Goal: Task Accomplishment & Management: Complete application form

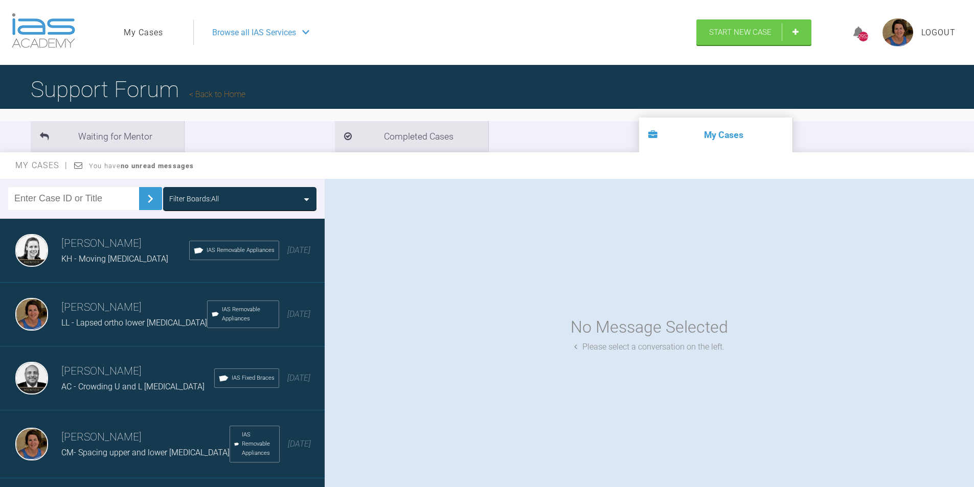
click at [303, 34] on div "Browse all IAS Services" at bounding box center [440, 33] width 475 height 26
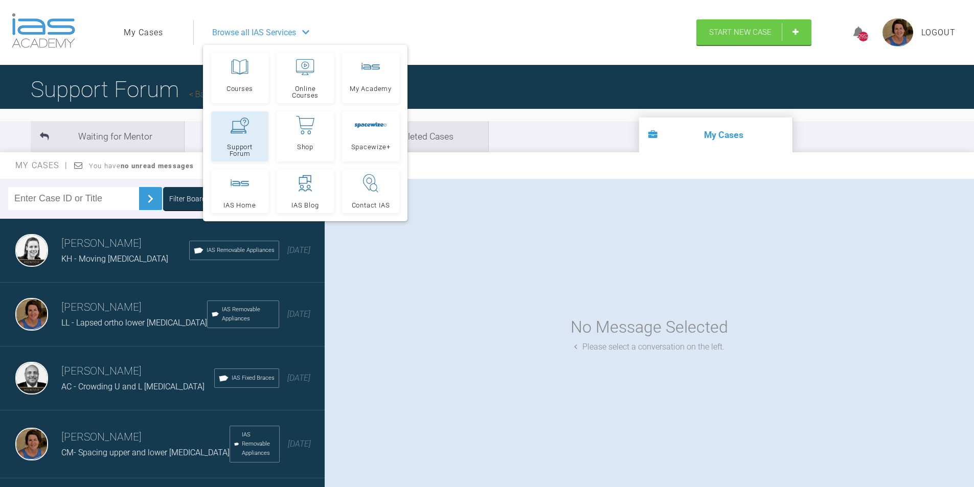
click at [242, 138] on link "Support Forum" at bounding box center [239, 136] width 57 height 50
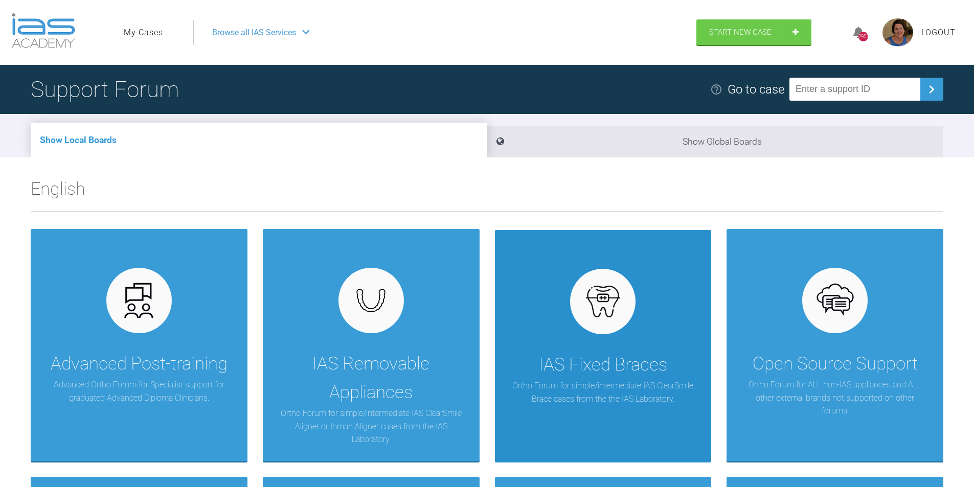
click at [570, 363] on div "IAS Fixed Braces" at bounding box center [603, 365] width 128 height 29
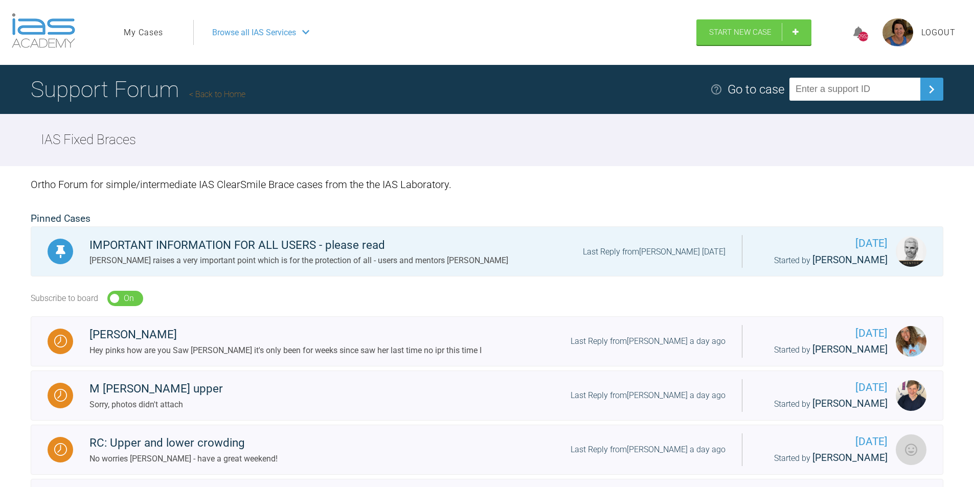
click at [307, 31] on icon at bounding box center [305, 32] width 7 height 8
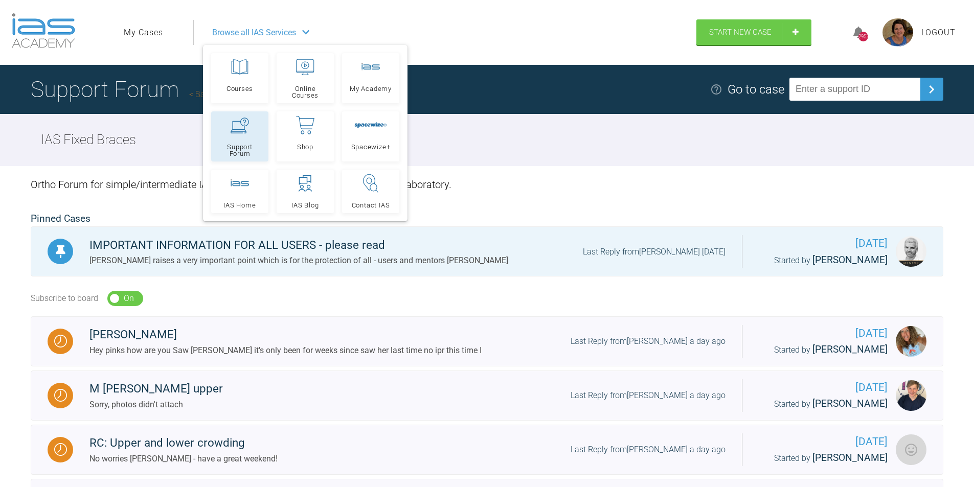
click at [238, 139] on link "Support Forum" at bounding box center [239, 136] width 57 height 50
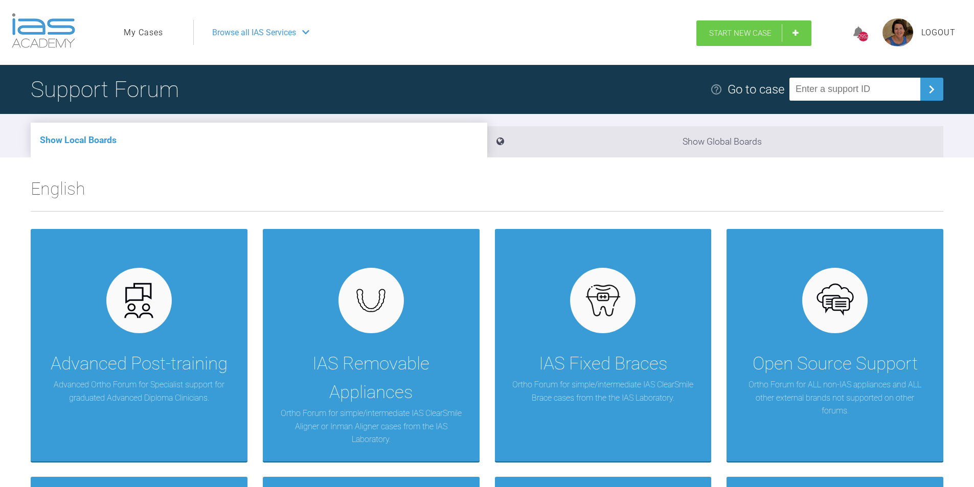
click at [795, 35] on link "Start New Case" at bounding box center [753, 33] width 115 height 26
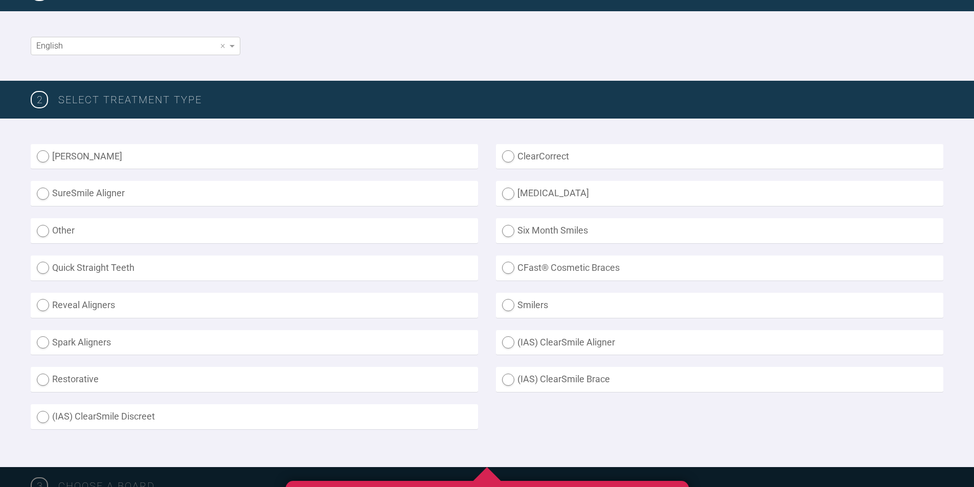
scroll to position [205, 0]
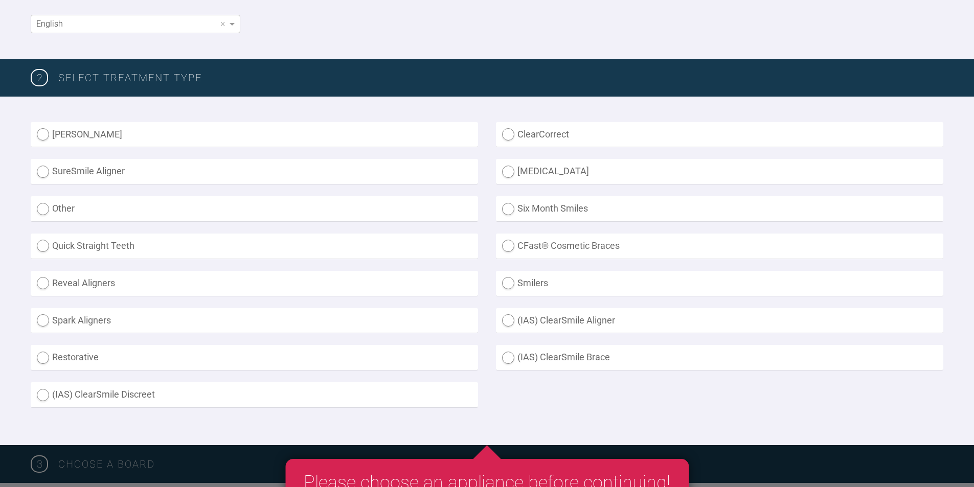
click at [506, 359] on label "(IAS) ClearSmile Brace" at bounding box center [719, 357] width 447 height 25
radio Brace "true"
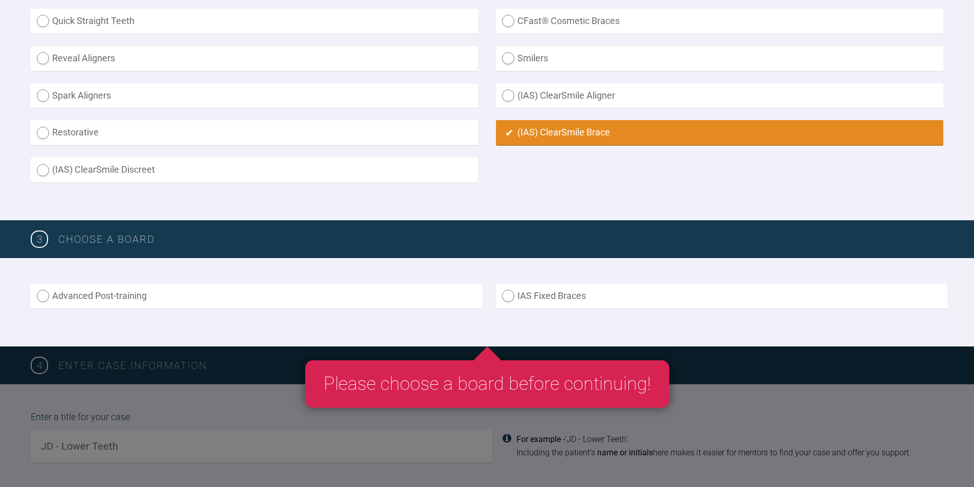
scroll to position [460, 0]
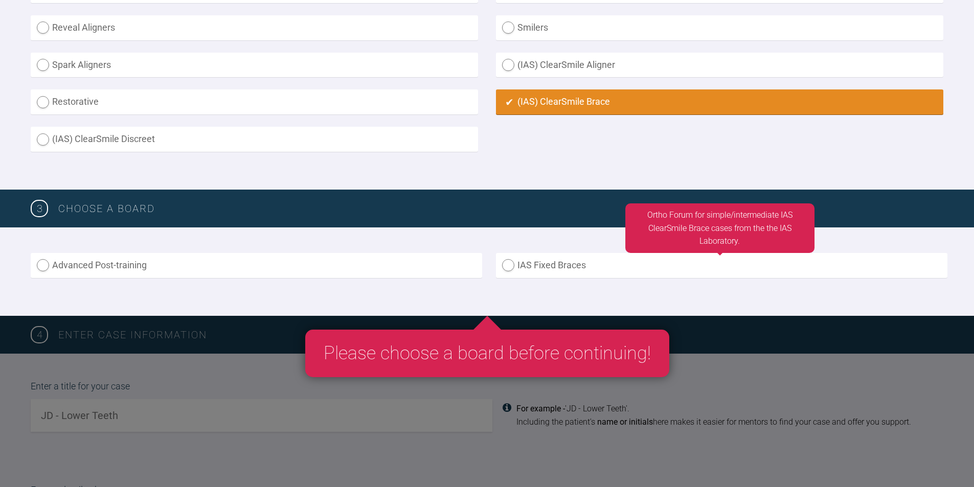
click at [507, 266] on label "IAS Fixed Braces" at bounding box center [721, 265] width 451 height 25
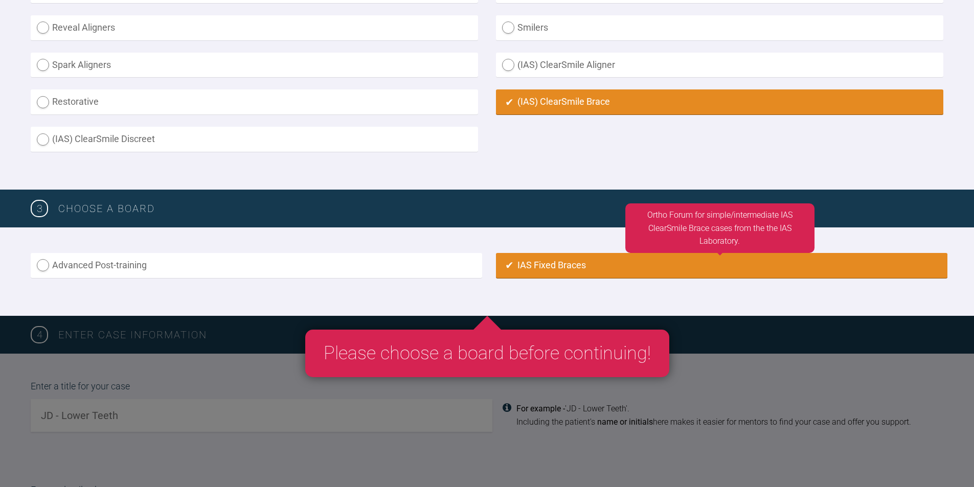
radio input "true"
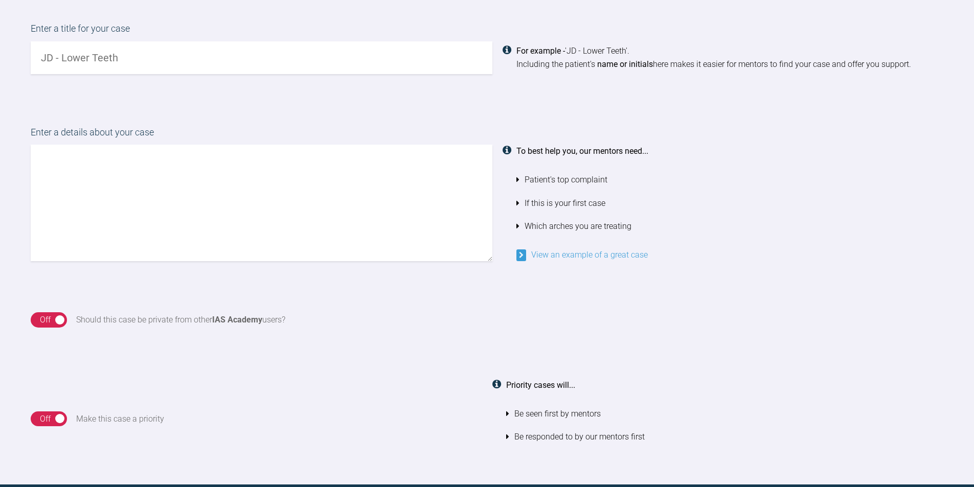
scroll to position [766, 0]
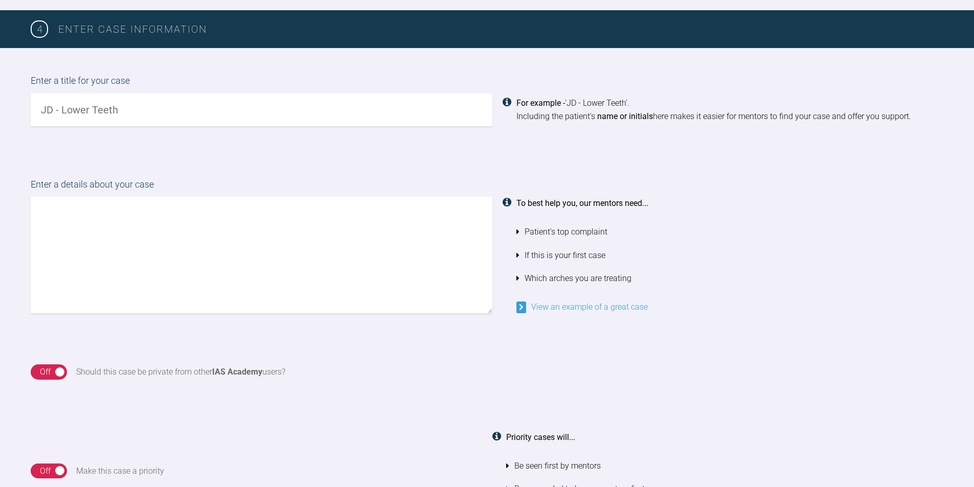
click at [41, 108] on input "text" at bounding box center [262, 110] width 462 height 33
type input "MR - Overlapping upper incisors"
click at [34, 201] on textarea at bounding box center [262, 255] width 462 height 117
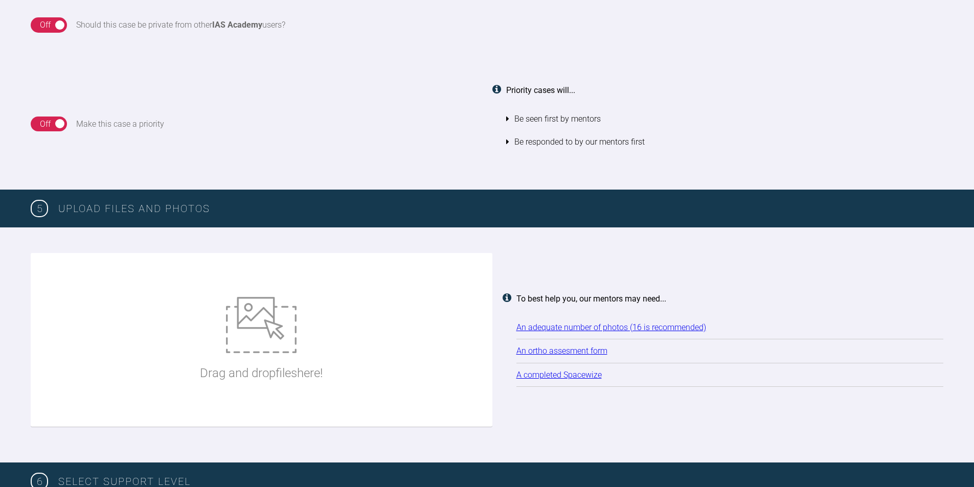
scroll to position [1124, 0]
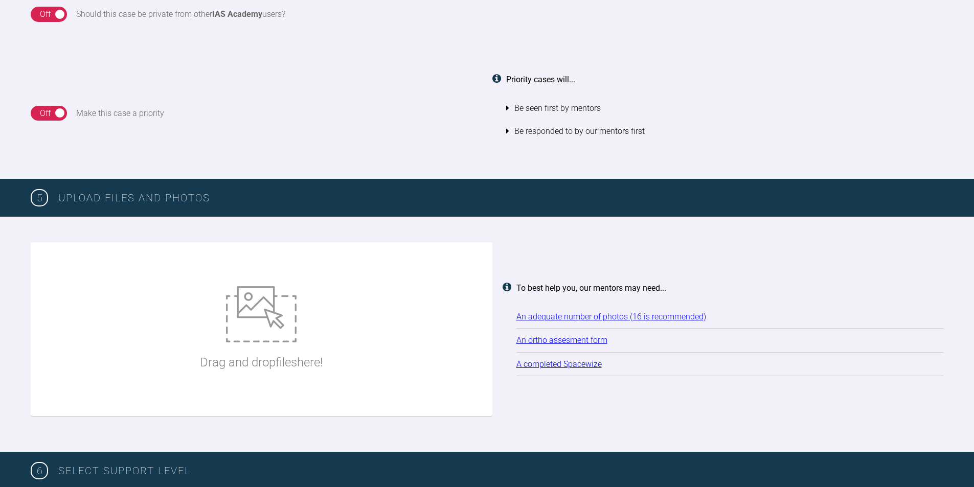
type textarea "Hi Pinks This 38 yr old male would like to look into straightening his U and L …"
click at [252, 322] on img at bounding box center [261, 314] width 71 height 56
type input "C:\fakepath\2025-08-14 - Spacewize capture (2).png"
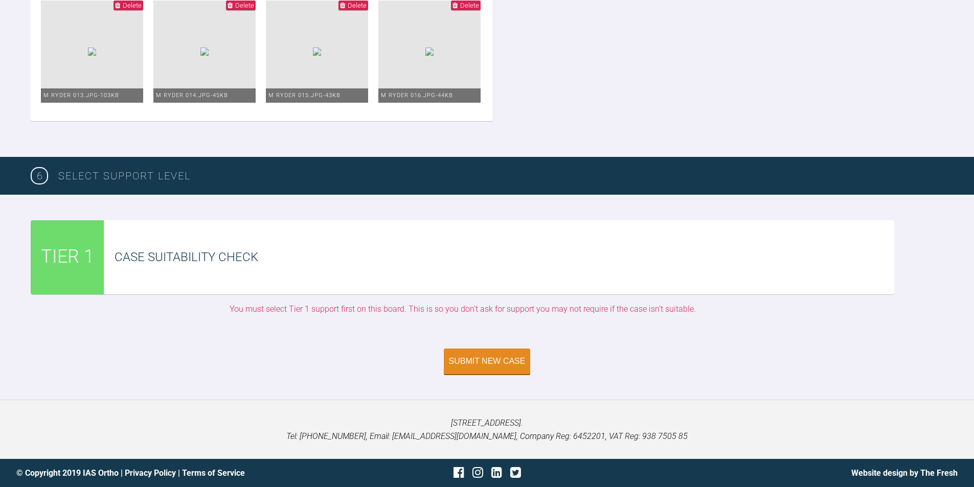
scroll to position [2265, 0]
click at [494, 366] on div "Submit New Case" at bounding box center [487, 362] width 77 height 9
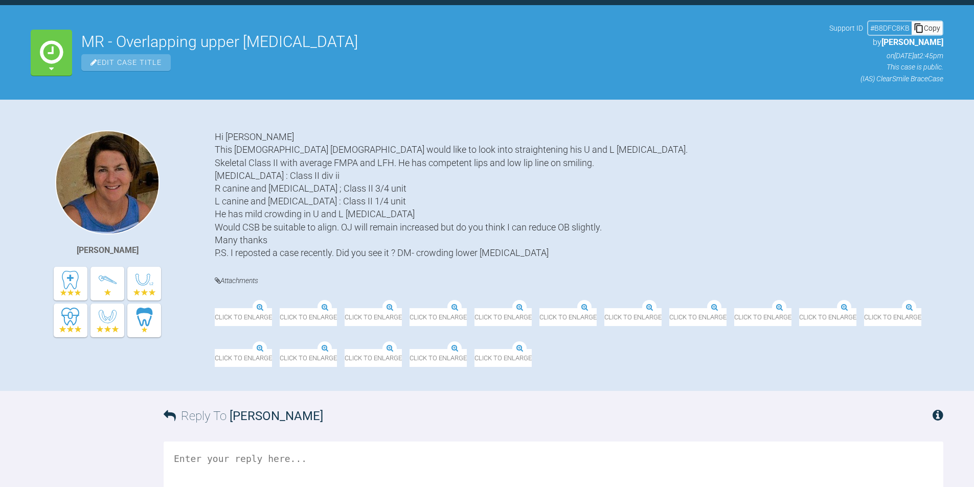
scroll to position [83, 0]
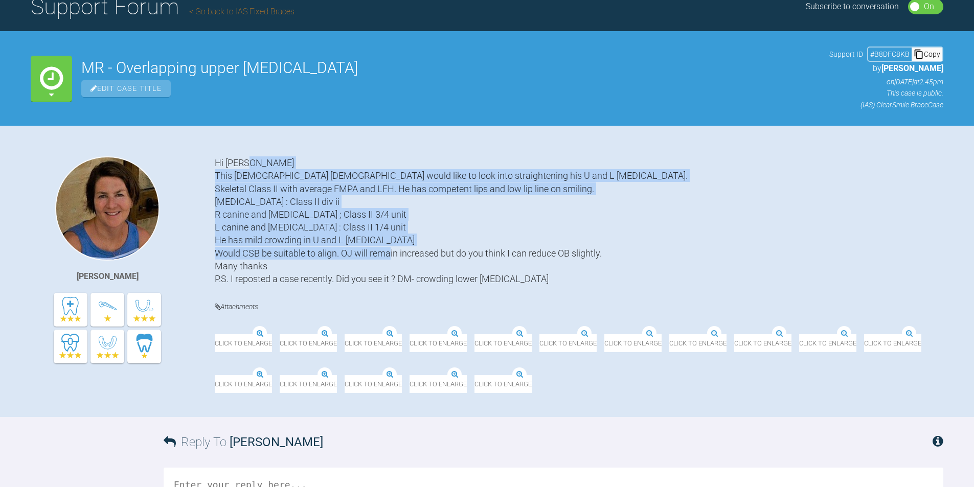
drag, startPoint x: 265, startPoint y: 263, endPoint x: 251, endPoint y: 154, distance: 109.8
click at [251, 154] on div "Margaret De Verteuil Hi Pinks This 38 yr old male would like to look into strai…" at bounding box center [487, 271] width 974 height 291
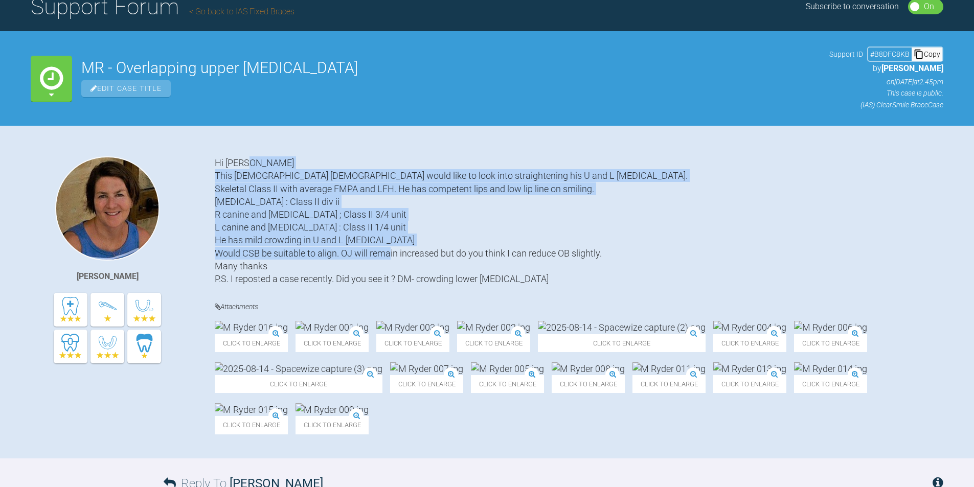
copy div "This [DEMOGRAPHIC_DATA] [DEMOGRAPHIC_DATA] would like to look into straightenin…"
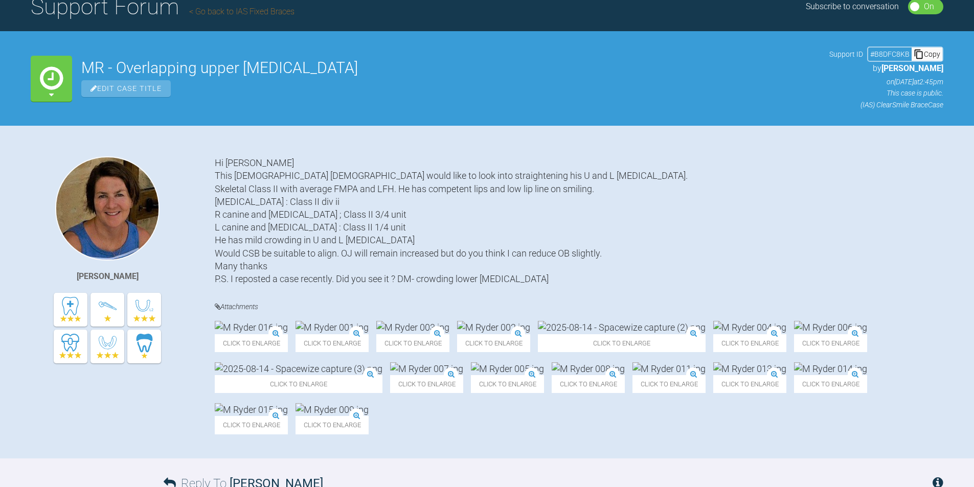
drag, startPoint x: 196, startPoint y: 181, endPoint x: 197, endPoint y: 176, distance: 5.2
click at [196, 181] on div "[PERSON_NAME]" at bounding box center [123, 302] width 184 height 292
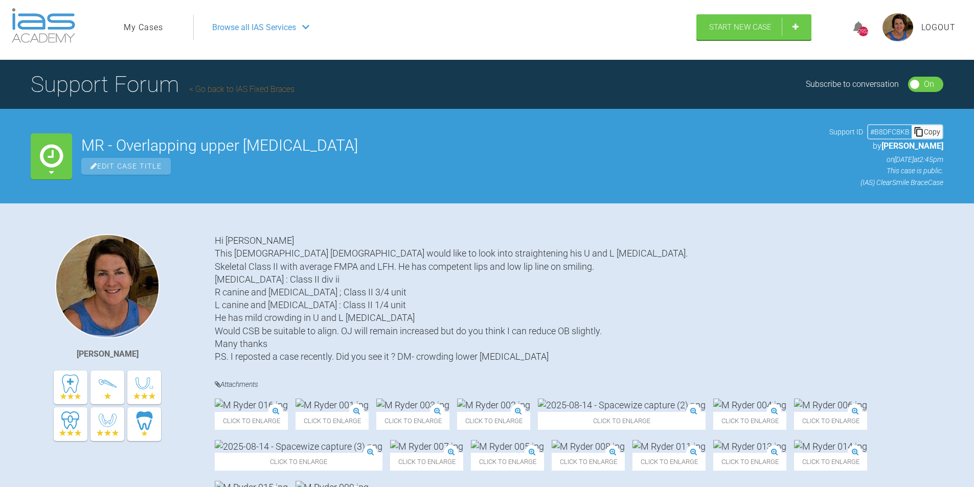
scroll to position [0, 0]
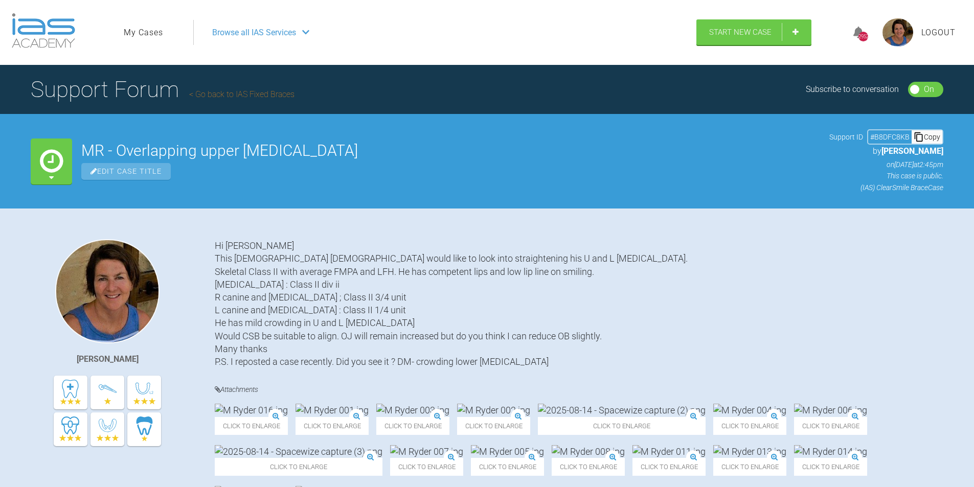
click at [299, 33] on div "Browse all IAS Services" at bounding box center [440, 33] width 475 height 26
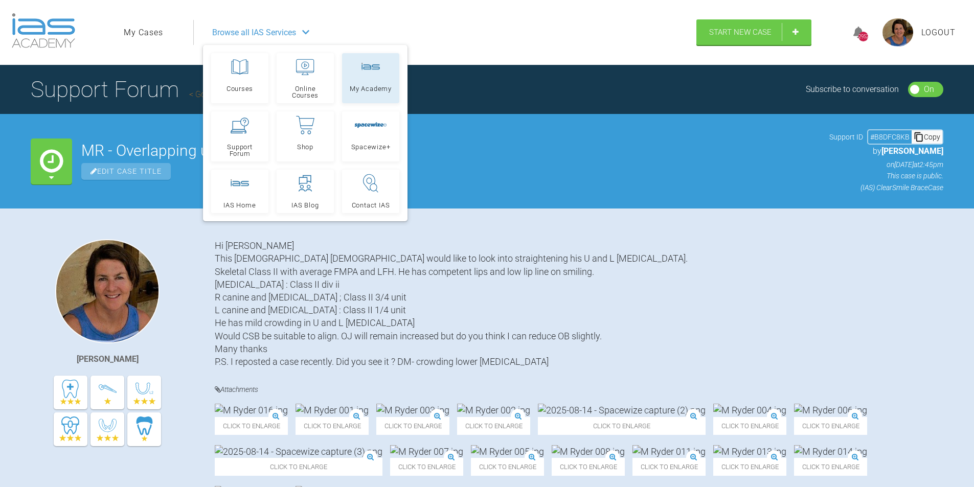
click at [359, 86] on span "My Academy" at bounding box center [371, 88] width 42 height 7
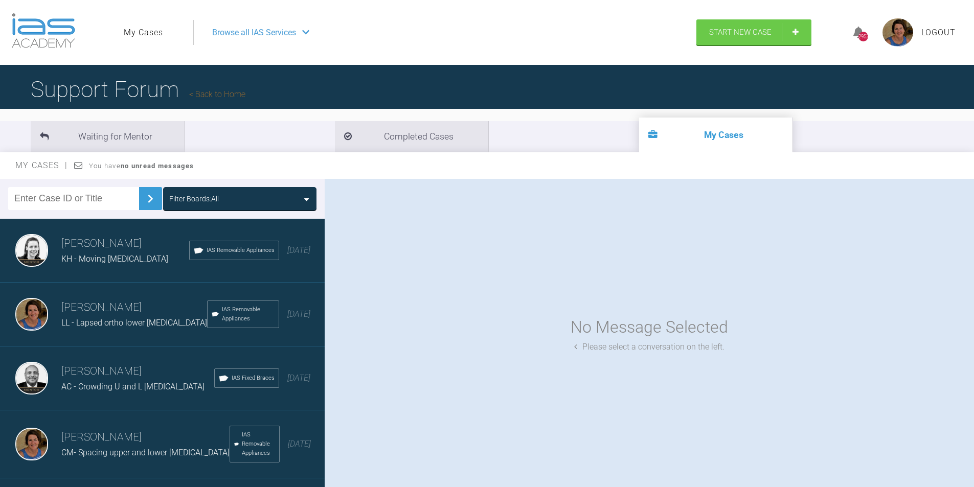
click at [305, 34] on icon at bounding box center [305, 32] width 7 height 8
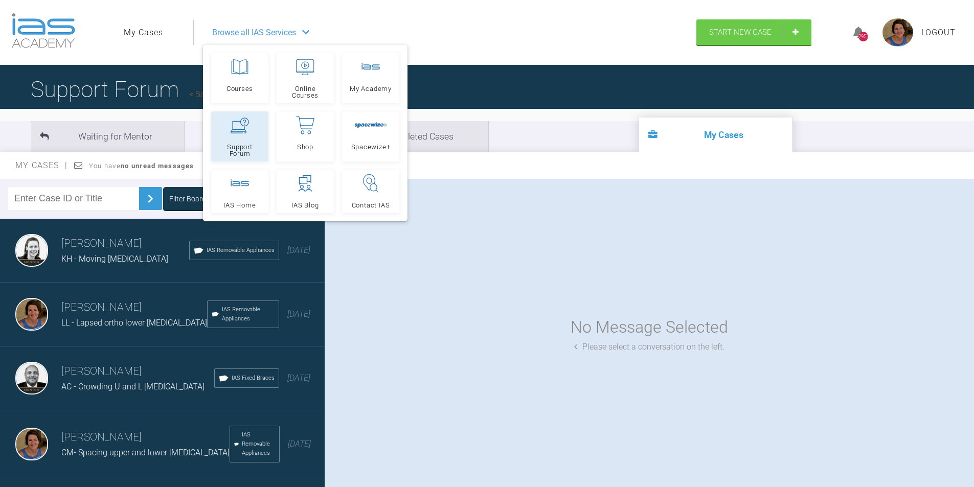
click at [234, 144] on span "Support Forum" at bounding box center [240, 150] width 48 height 13
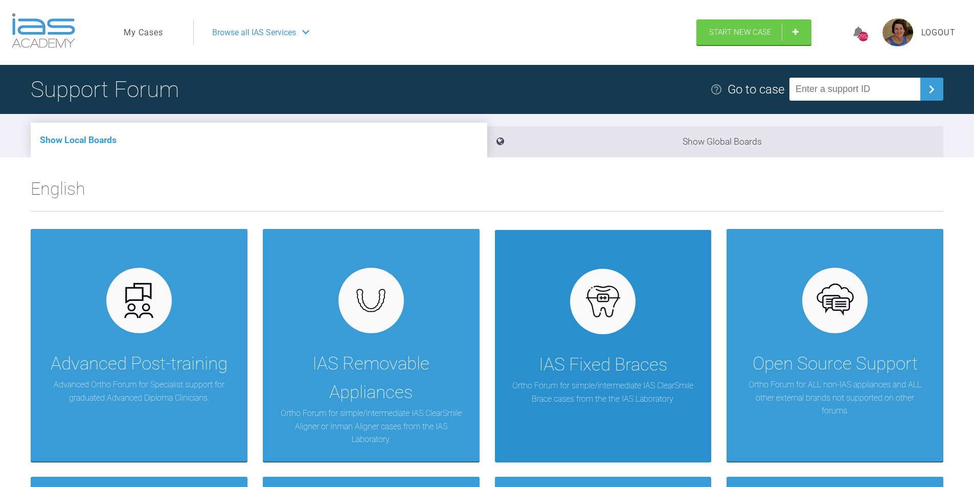
click at [584, 311] on img at bounding box center [602, 301] width 39 height 39
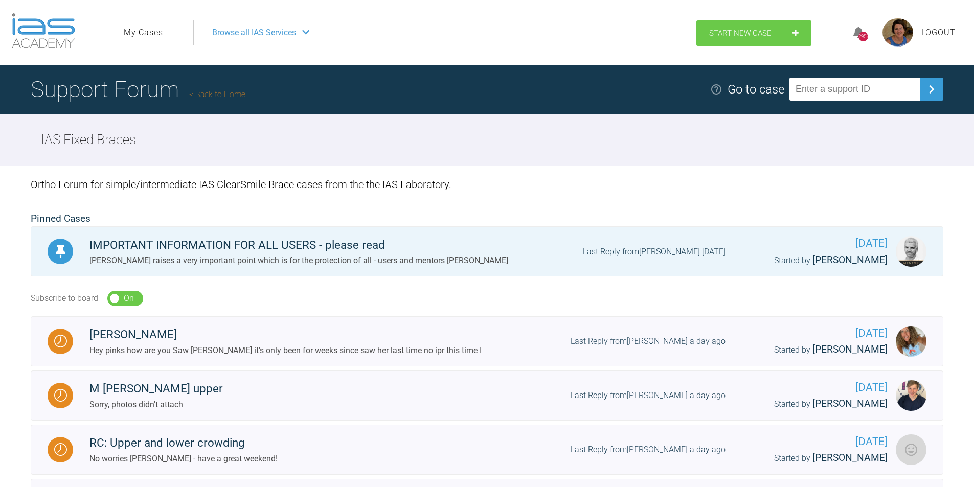
click at [796, 34] on link "Start New Case" at bounding box center [753, 33] width 115 height 26
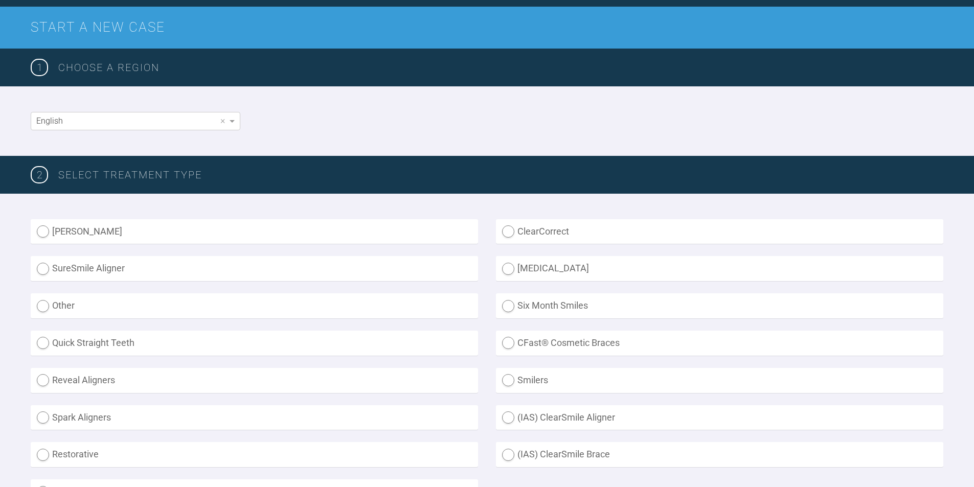
scroll to position [205, 0]
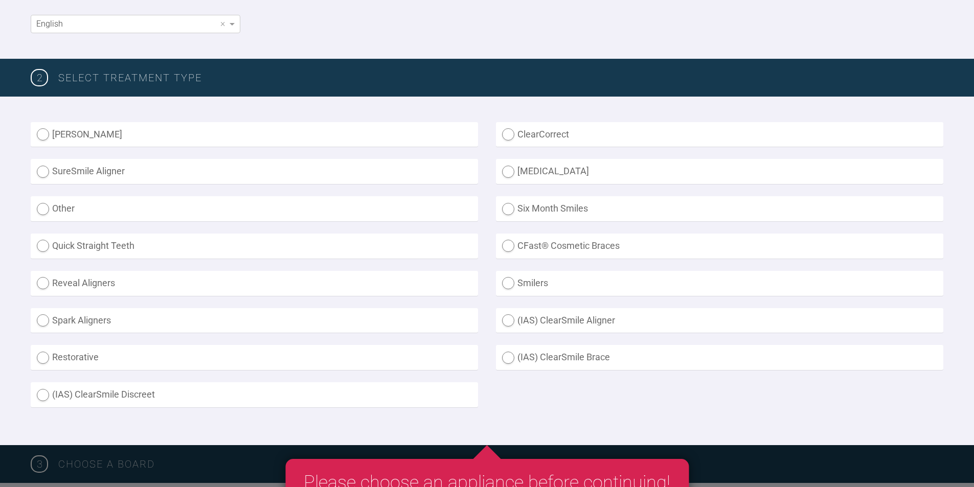
click at [42, 170] on label "SureSmile Aligner" at bounding box center [254, 171] width 447 height 25
radio Aligner "true"
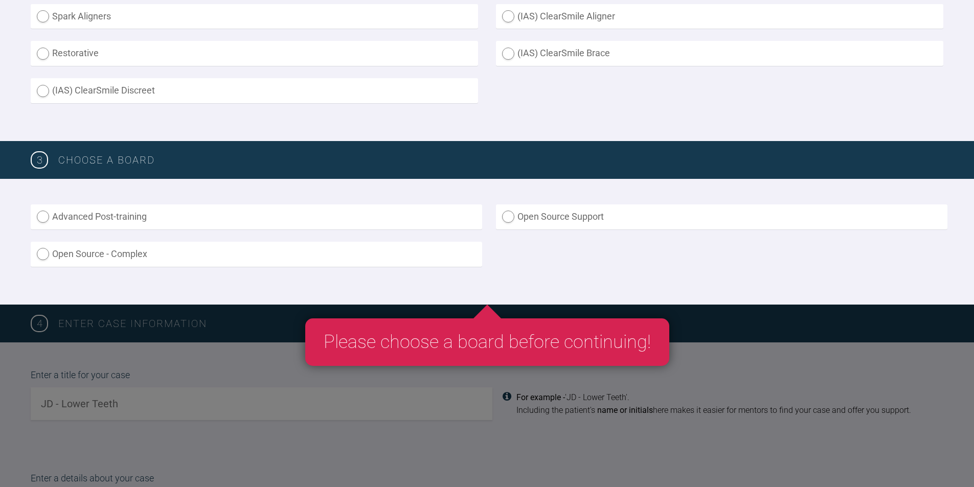
scroll to position [511, 0]
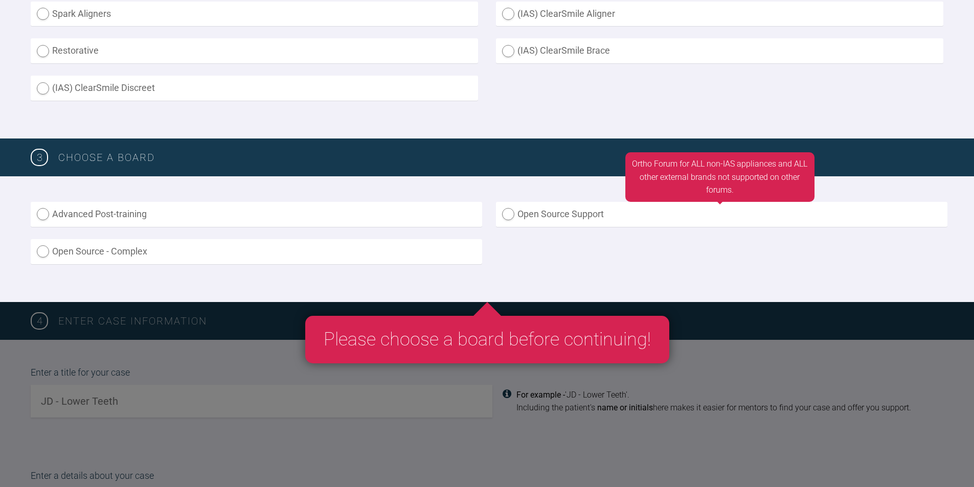
click at [507, 214] on label "Open Source Support" at bounding box center [721, 214] width 451 height 25
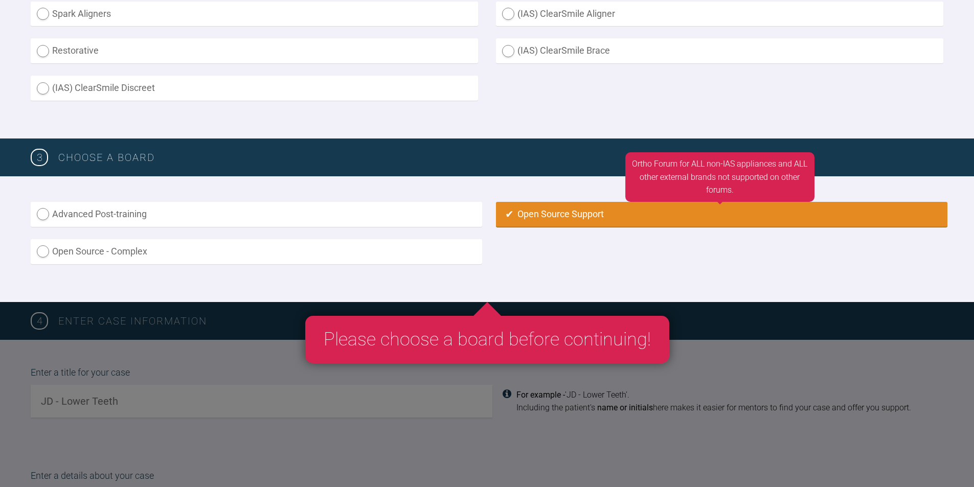
radio input "true"
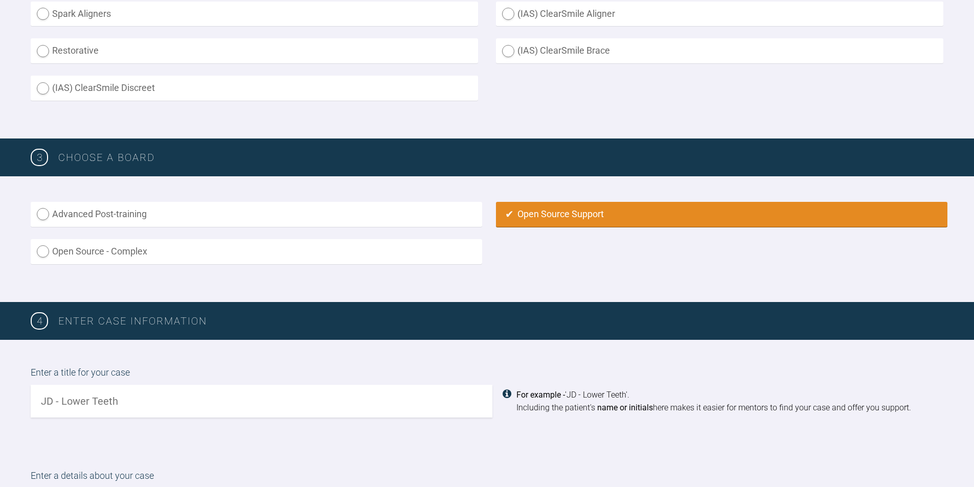
scroll to position [715, 0]
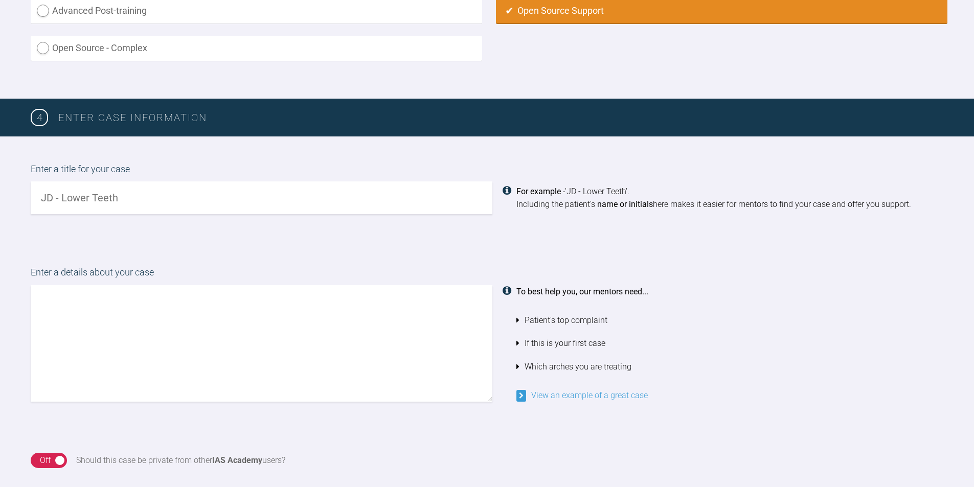
click at [41, 197] on input "text" at bounding box center [262, 198] width 462 height 33
type input "MR - [PERSON_NAME] upper [MEDICAL_DATA]"
paste textarea "This [DEMOGRAPHIC_DATA] [DEMOGRAPHIC_DATA] would like to look into straightenin…"
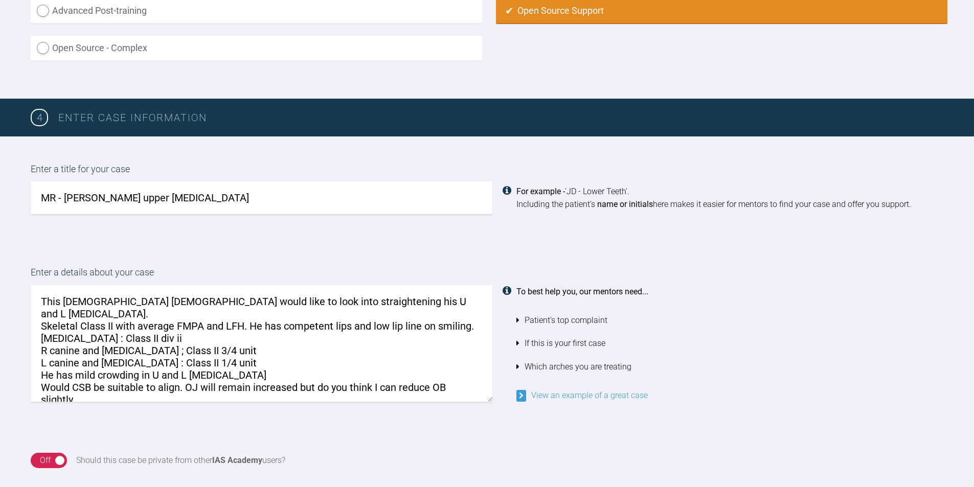
scroll to position [17, 0]
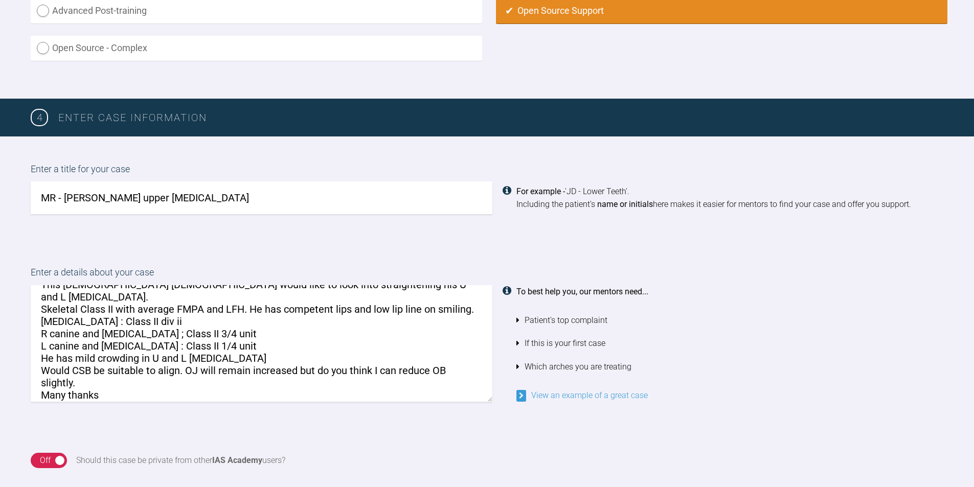
click at [40, 294] on textarea "This [DEMOGRAPHIC_DATA] [DEMOGRAPHIC_DATA] would like to look into straightenin…" at bounding box center [262, 343] width 462 height 117
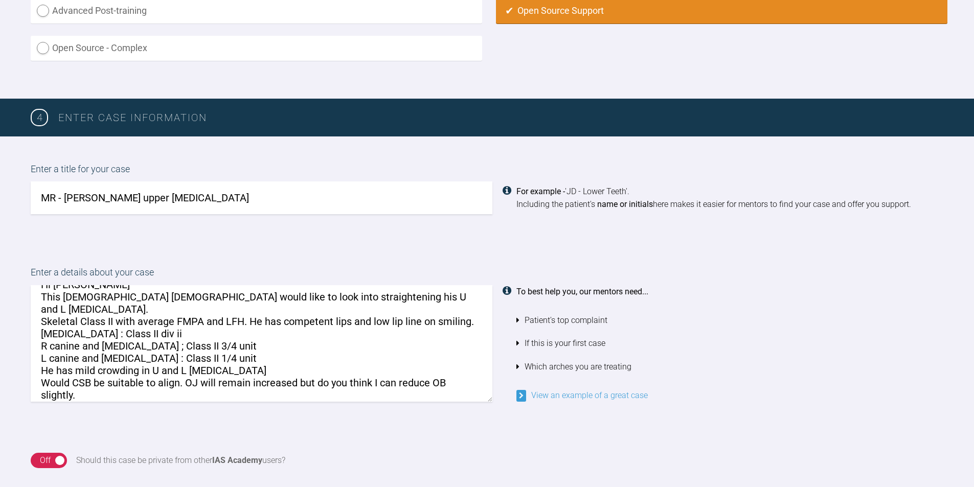
scroll to position [29, 0]
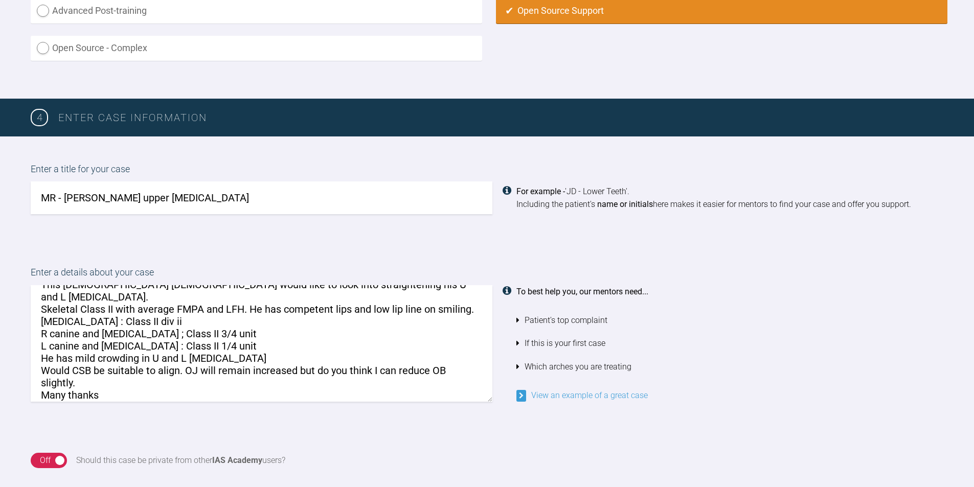
drag, startPoint x: 90, startPoint y: 370, endPoint x: 81, endPoint y: 365, distance: 10.5
click at [76, 368] on textarea "Hi [PERSON_NAME] This [DEMOGRAPHIC_DATA] [DEMOGRAPHIC_DATA] would like to look …" at bounding box center [262, 343] width 462 height 117
click at [79, 372] on textarea "Hi [PERSON_NAME] This [DEMOGRAPHIC_DATA] [DEMOGRAPHIC_DATA] would like to look …" at bounding box center [262, 343] width 462 height 117
click at [84, 383] on textarea "Hi [PERSON_NAME] This [DEMOGRAPHIC_DATA] [DEMOGRAPHIC_DATA] would like to look …" at bounding box center [262, 343] width 462 height 117
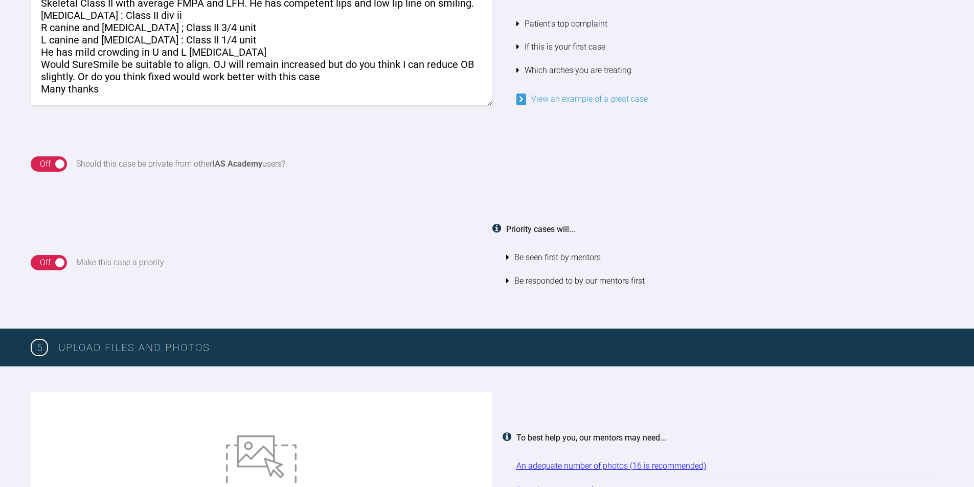
scroll to position [1124, 0]
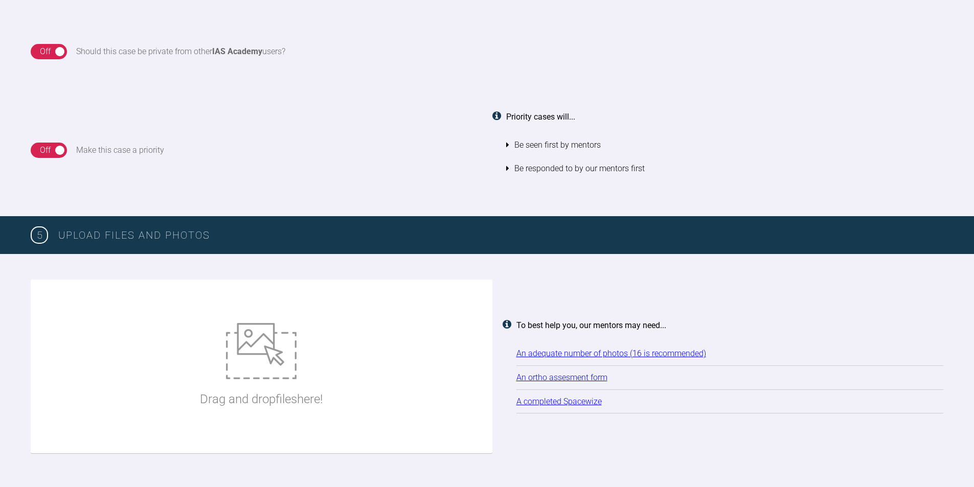
type textarea "Hi [PERSON_NAME] This [DEMOGRAPHIC_DATA] [DEMOGRAPHIC_DATA] would like to look …"
click at [260, 348] on img at bounding box center [261, 351] width 71 height 56
type input "C:\fakepath\[DATE] - Spacewize capture (2).png"
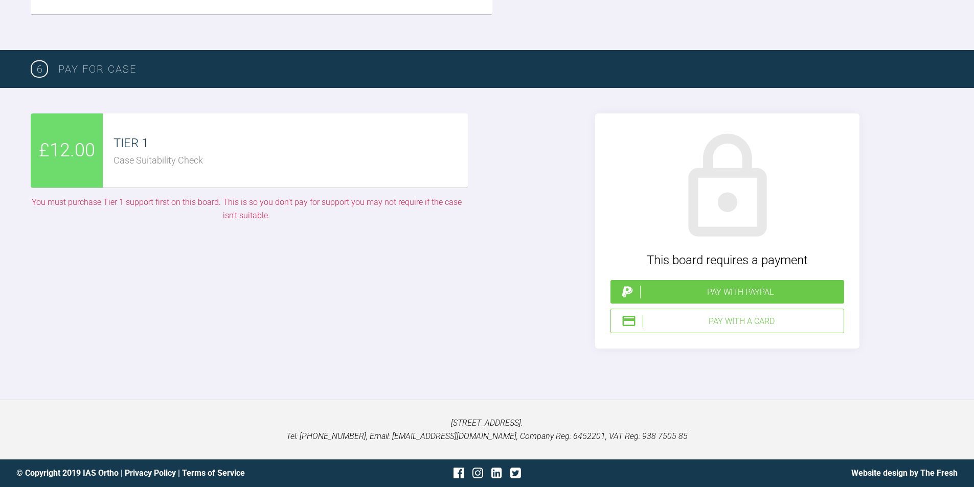
scroll to position [2300, 0]
click at [705, 328] on div "Pay with a Card" at bounding box center [741, 321] width 197 height 13
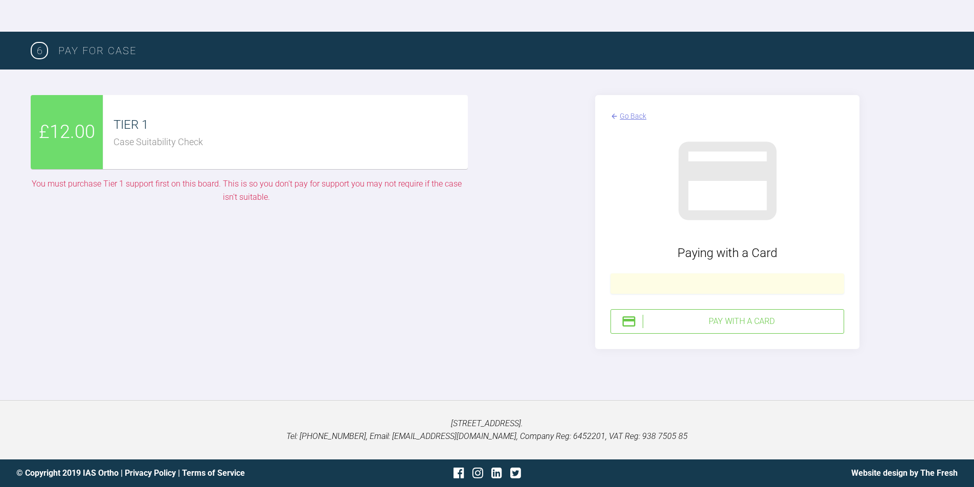
click at [753, 328] on div "Pay with a Card" at bounding box center [741, 321] width 197 height 13
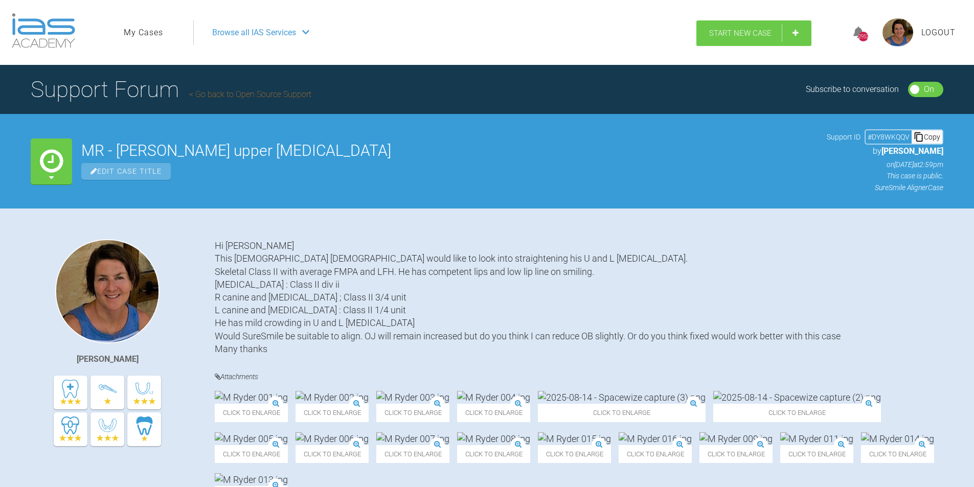
click at [792, 29] on link "Start New Case" at bounding box center [753, 33] width 115 height 26
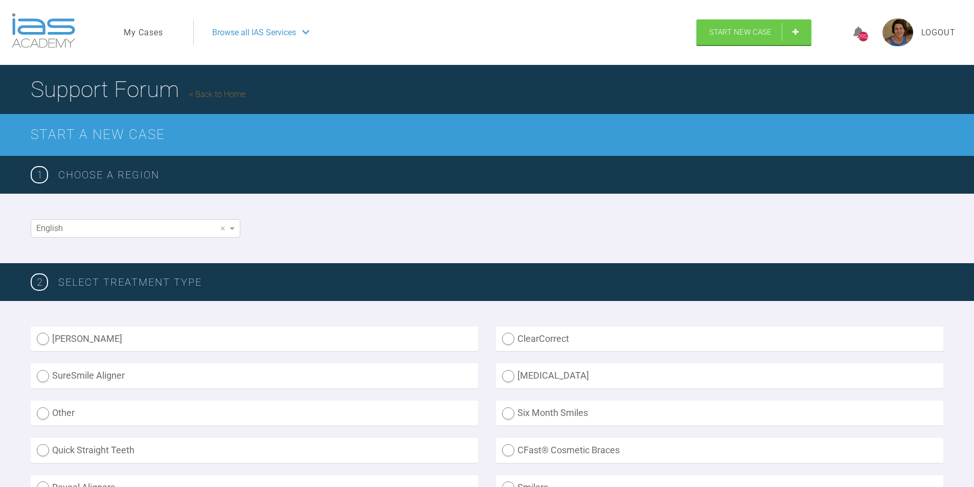
click at [41, 379] on label "SureSmile Aligner" at bounding box center [254, 376] width 447 height 25
radio Aligner "true"
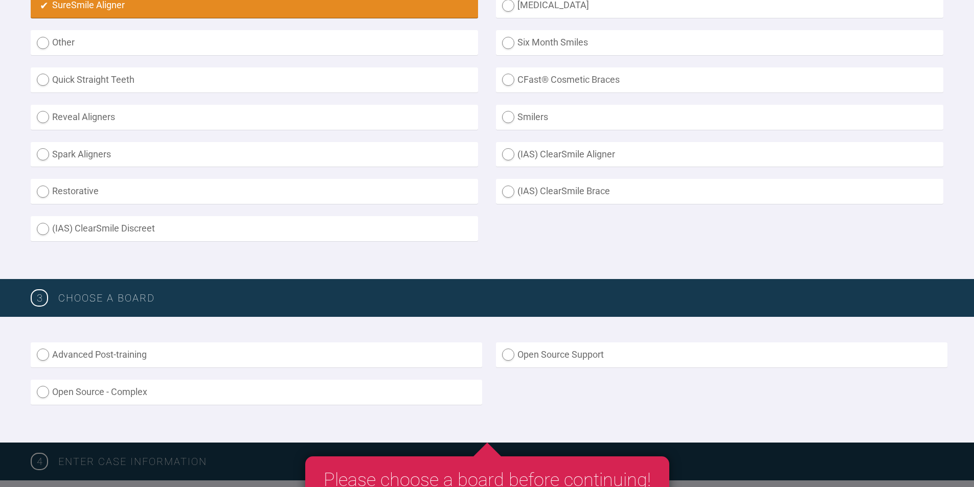
scroll to position [460, 0]
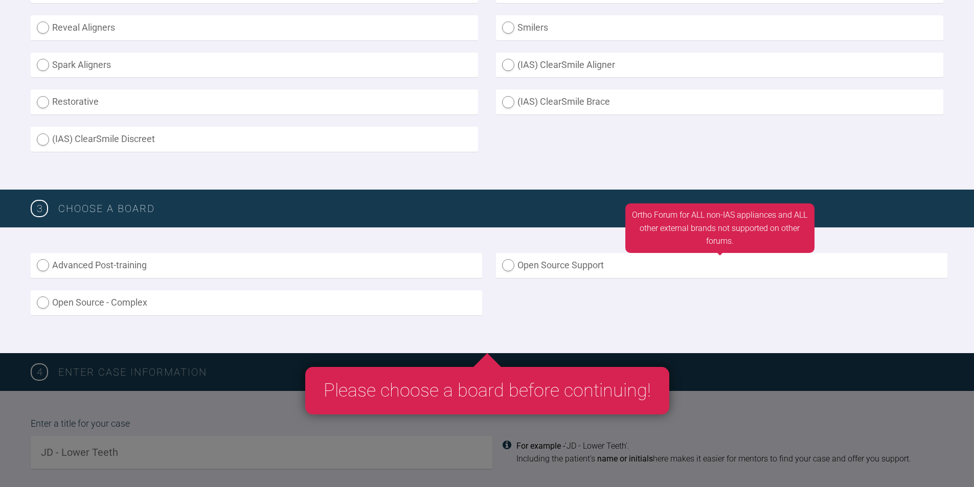
click at [510, 263] on label "Open Source Support" at bounding box center [721, 265] width 451 height 25
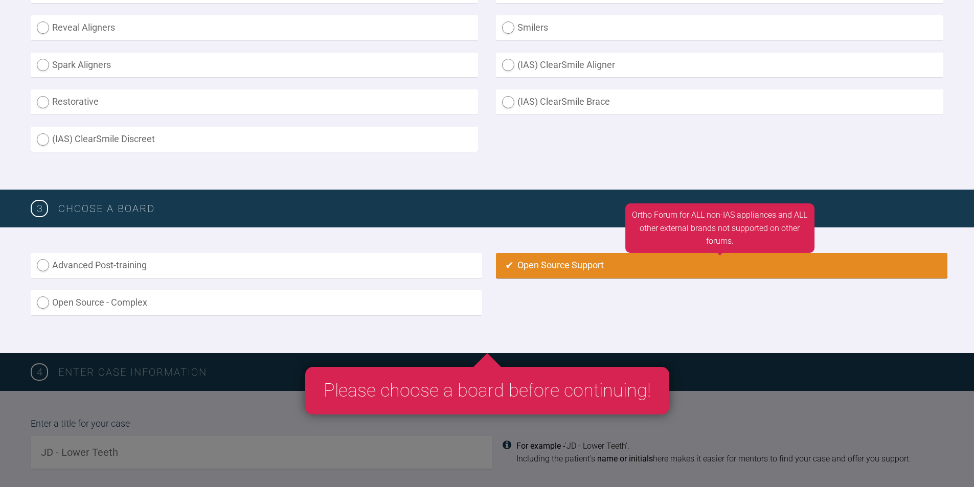
radio input "true"
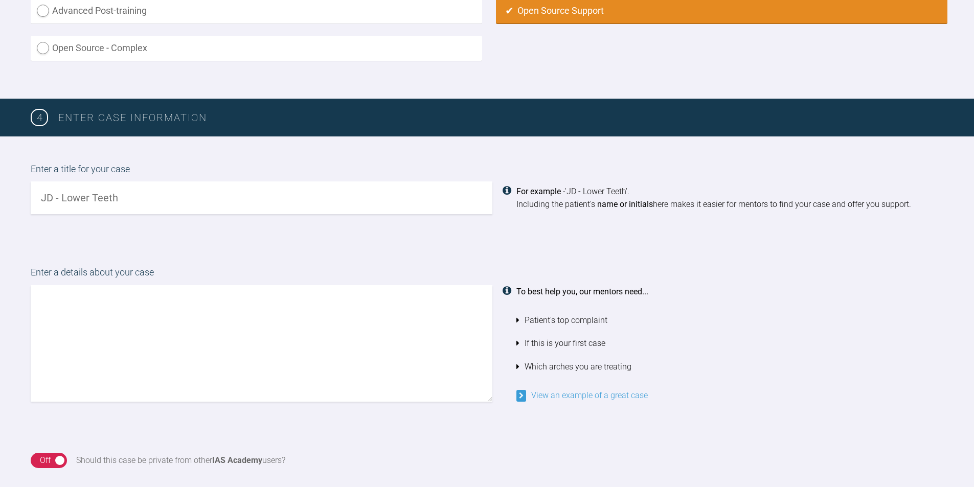
click at [41, 199] on input "text" at bounding box center [262, 198] width 462 height 33
drag, startPoint x: 79, startPoint y: 197, endPoint x: 63, endPoint y: 197, distance: 15.9
click at [63, 197] on input "JM - her upper [MEDICAL_DATA]" at bounding box center [262, 198] width 462 height 33
click at [70, 198] on input "JM - upper [MEDICAL_DATA]" at bounding box center [262, 198] width 462 height 33
click at [134, 197] on input "JM - Upper [MEDICAL_DATA]" at bounding box center [262, 198] width 462 height 33
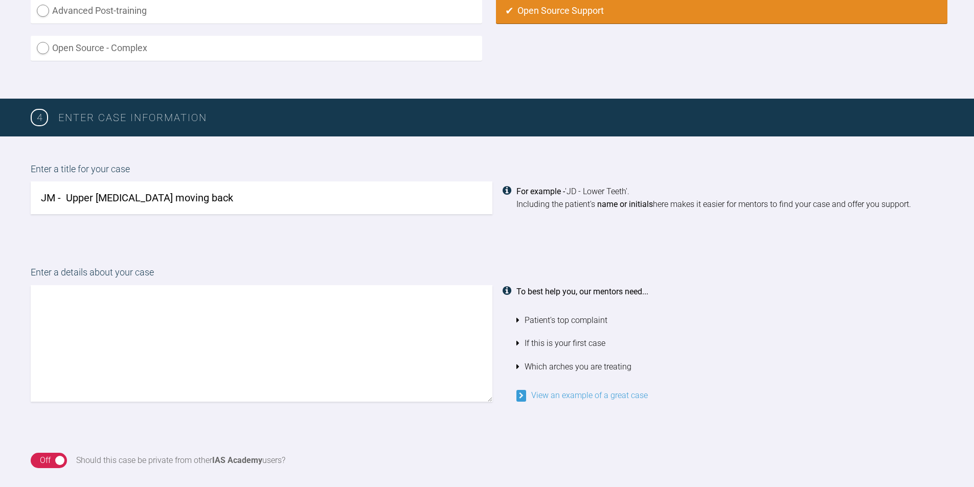
type input "JM - Upper [MEDICAL_DATA] moving back"
drag, startPoint x: 35, startPoint y: 292, endPoint x: 141, endPoint y: 257, distance: 111.4
click at [36, 291] on textarea at bounding box center [262, 343] width 462 height 117
click at [40, 303] on textarea "[DEMOGRAPHIC_DATA]" at bounding box center [262, 343] width 462 height 117
click at [101, 314] on textarea "Hi [PERSON_NAME] [DEMOGRAPHIC_DATA]" at bounding box center [262, 343] width 462 height 117
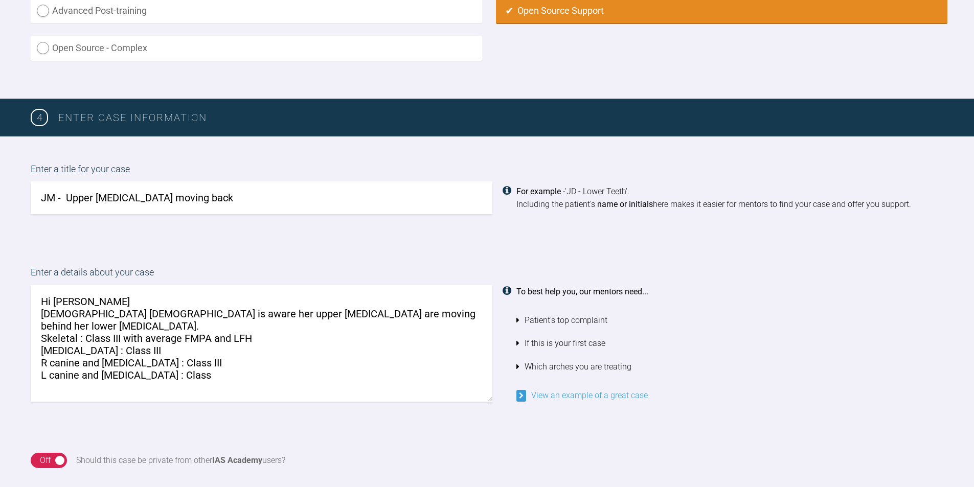
click at [174, 351] on textarea "Hi [PERSON_NAME] [DEMOGRAPHIC_DATA] [DEMOGRAPHIC_DATA] is aware her upper [MEDI…" at bounding box center [262, 343] width 462 height 117
click at [162, 363] on textarea "Hi [PERSON_NAME] [DEMOGRAPHIC_DATA] [DEMOGRAPHIC_DATA] is aware her upper [MEDI…" at bounding box center [262, 343] width 462 height 117
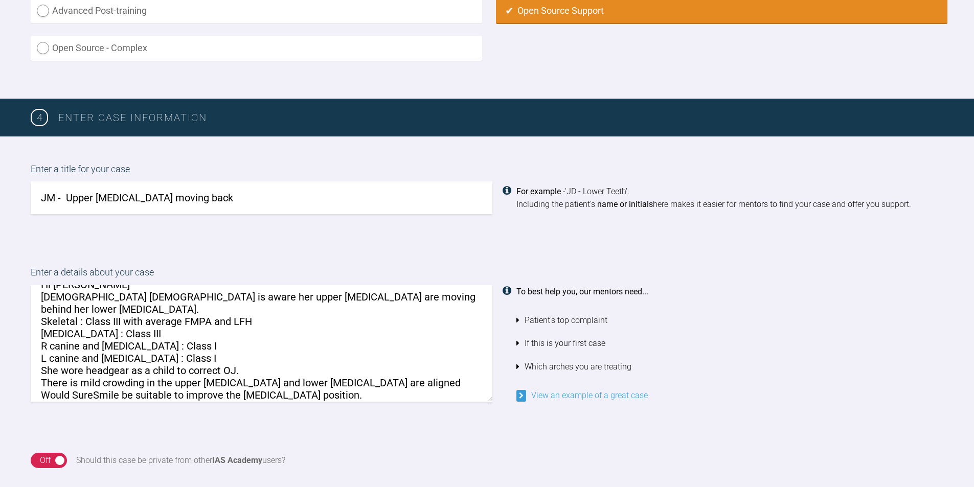
scroll to position [29, 0]
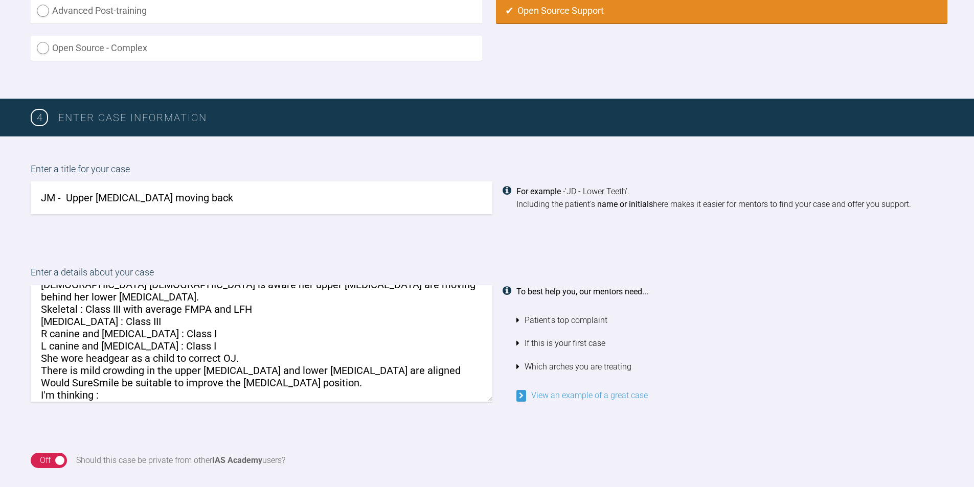
click at [285, 396] on textarea "Hi [PERSON_NAME] [DEMOGRAPHIC_DATA] [DEMOGRAPHIC_DATA] is aware her upper [MEDI…" at bounding box center [262, 343] width 462 height 117
click at [383, 397] on textarea "Hi [PERSON_NAME] [DEMOGRAPHIC_DATA] [DEMOGRAPHIC_DATA] is aware her upper [MEDI…" at bounding box center [262, 343] width 462 height 117
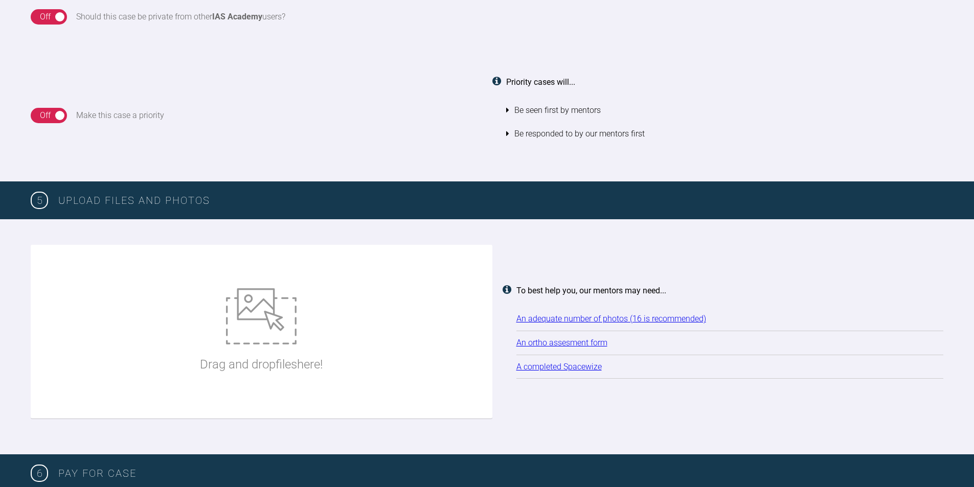
scroll to position [1226, 0]
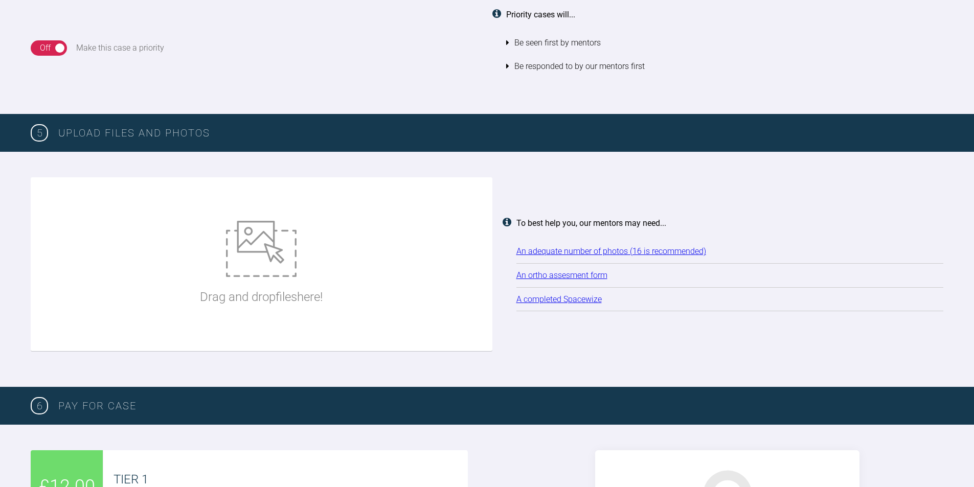
type textarea "Hi [PERSON_NAME] [DEMOGRAPHIC_DATA] [DEMOGRAPHIC_DATA] is aware her upper [MEDI…"
click at [254, 264] on img at bounding box center [261, 249] width 71 height 56
type input "C:\fakepath\J [PERSON_NAME] 001.jpg"
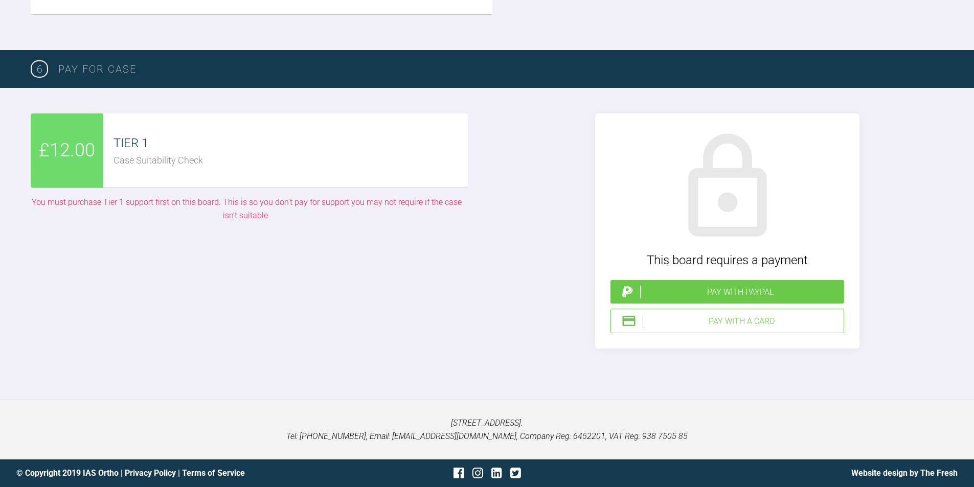
scroll to position [2077, 0]
click at [697, 328] on div "Pay with a Card" at bounding box center [741, 321] width 197 height 13
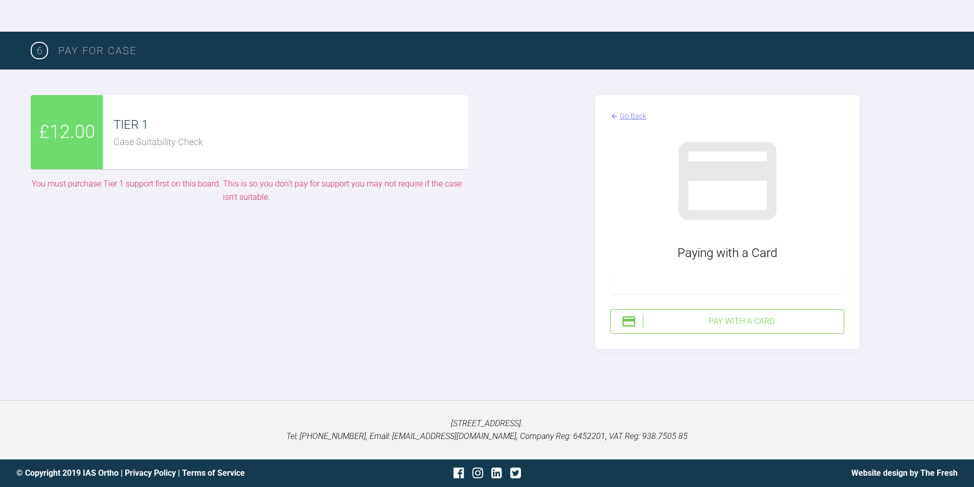
click at [624, 288] on iframe at bounding box center [727, 284] width 220 height 10
click at [687, 328] on div "Pay with a Card" at bounding box center [741, 321] width 197 height 13
